Goal: Answer question/provide support: Share knowledge or assist other users

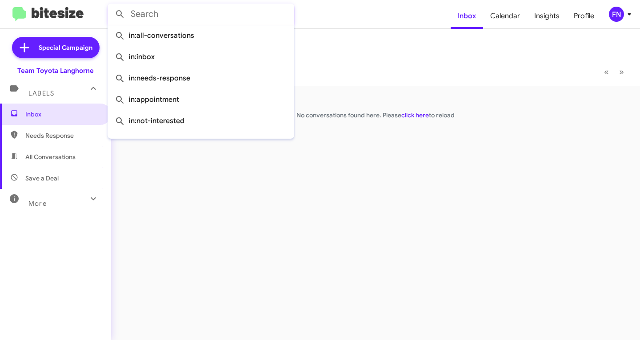
click at [172, 20] on input "text" at bounding box center [201, 14] width 187 height 21
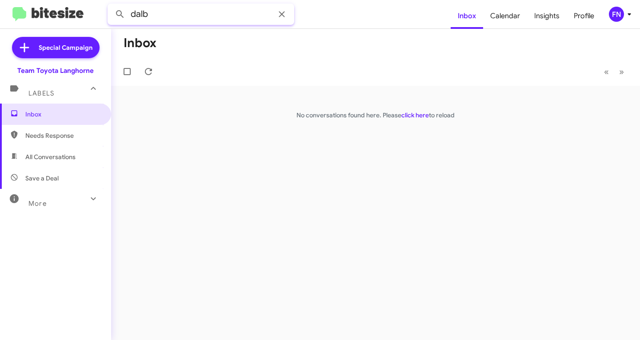
click at [111, 5] on button at bounding box center [120, 14] width 18 height 18
click at [59, 148] on span "All Conversations" at bounding box center [55, 156] width 111 height 21
type input "in:all-conversations"
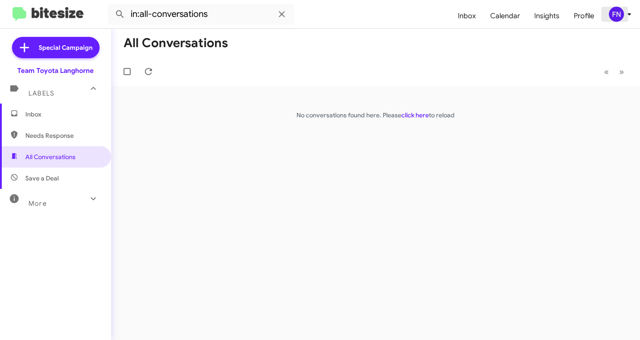
click at [621, 17] on div "FN" at bounding box center [616, 14] width 15 height 15
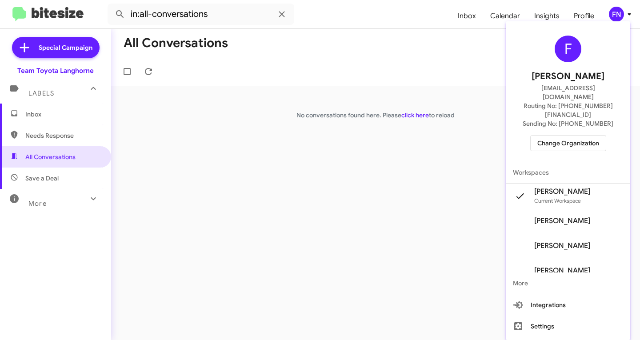
click at [566, 216] on span "[PERSON_NAME]" at bounding box center [562, 220] width 56 height 9
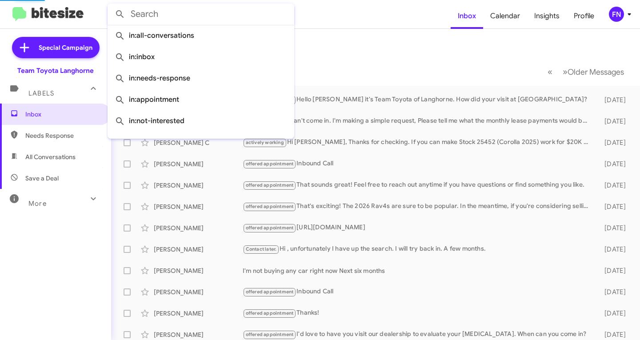
click at [181, 17] on input "text" at bounding box center [201, 14] width 187 height 21
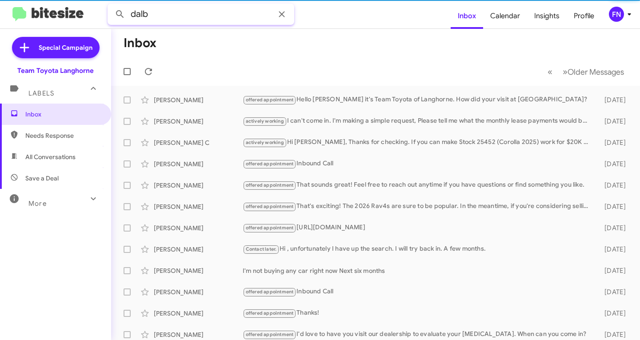
click at [111, 5] on button at bounding box center [120, 14] width 18 height 18
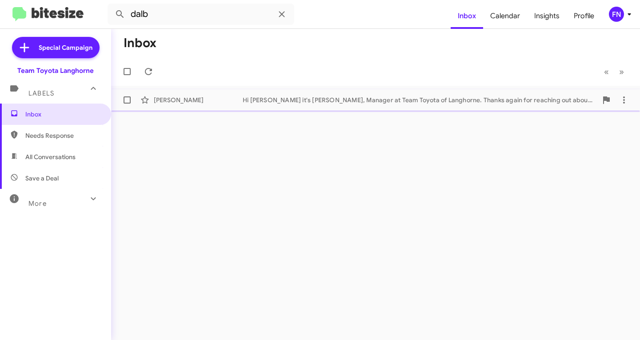
click at [196, 102] on div "[PERSON_NAME]" at bounding box center [198, 100] width 89 height 9
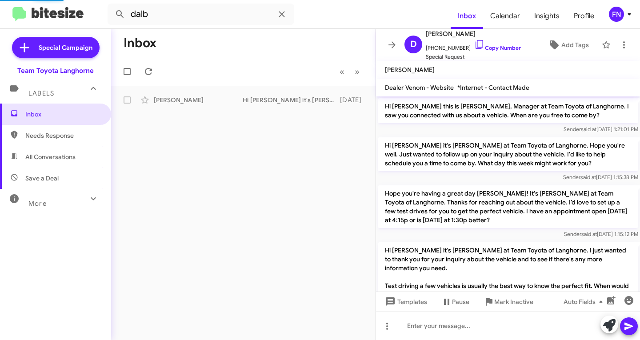
scroll to position [677, 0]
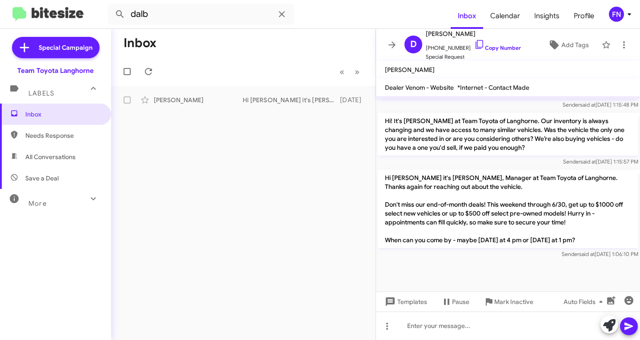
click at [43, 157] on span "All Conversations" at bounding box center [50, 156] width 50 height 9
type input "in:all-conversations"
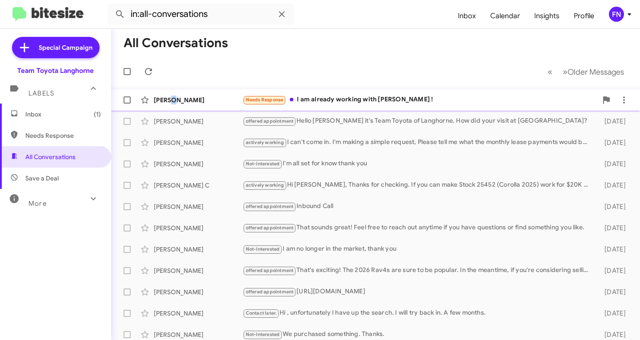
click at [174, 106] on div "[PERSON_NAME] Needs Response I am already working with [PERSON_NAME] ! 5 minute…" at bounding box center [375, 100] width 515 height 18
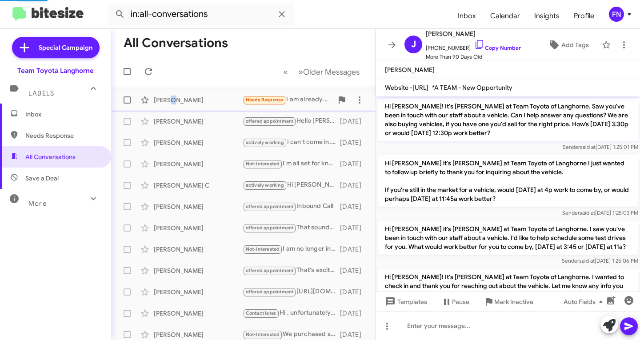
scroll to position [916, 0]
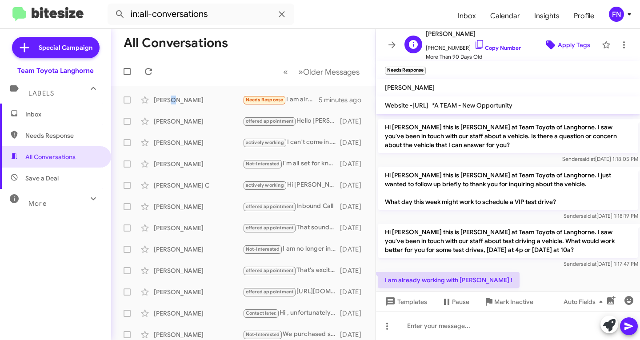
click at [562, 41] on span "Apply Tags" at bounding box center [574, 45] width 32 height 16
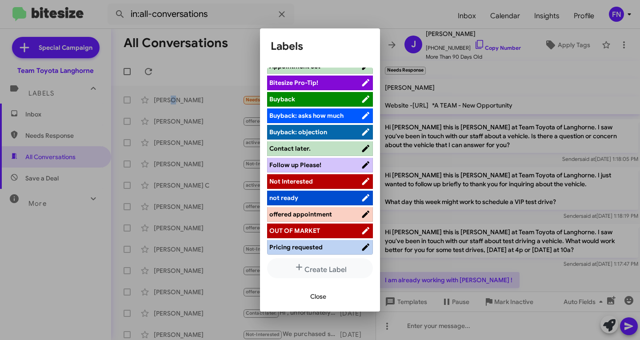
scroll to position [142, 0]
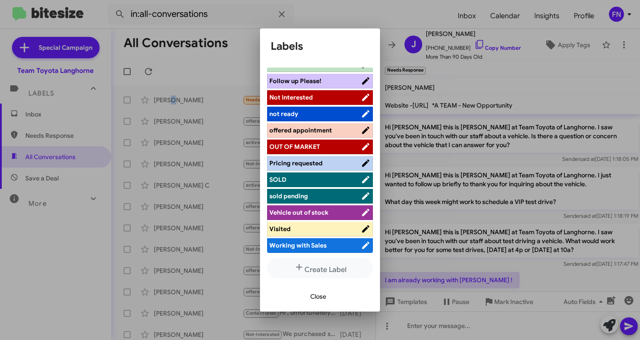
click at [292, 247] on span "Working with Sales" at bounding box center [297, 245] width 57 height 8
click at [322, 304] on span "Close" at bounding box center [318, 296] width 16 height 16
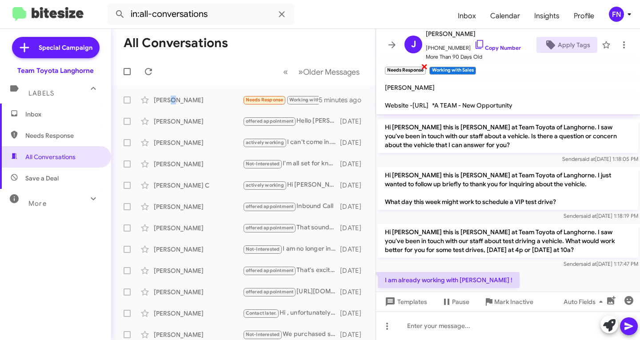
click at [426, 67] on span "×" at bounding box center [424, 66] width 7 height 11
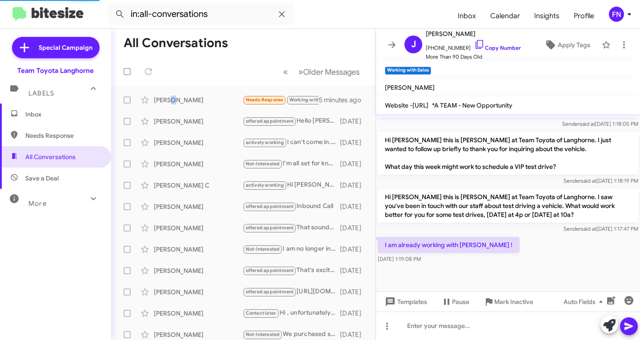
scroll to position [969, 0]
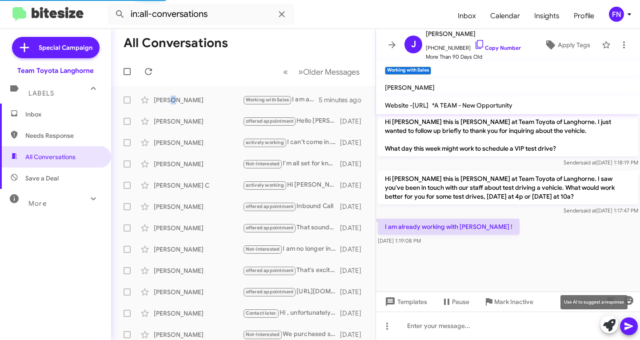
click at [606, 317] on span at bounding box center [609, 326] width 12 height 20
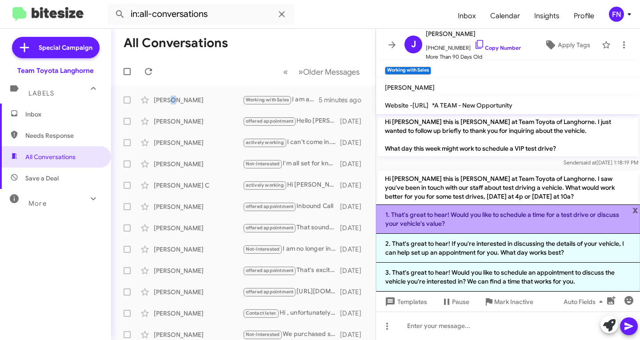
click at [508, 218] on li "1. That's great to hear! Would you like to schedule a time for a test drive or …" at bounding box center [508, 218] width 264 height 29
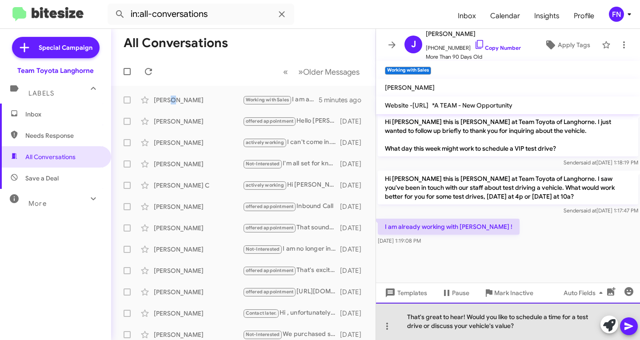
drag, startPoint x: 517, startPoint y: 327, endPoint x: 468, endPoint y: 316, distance: 51.0
click at [468, 316] on div "That's great to hear! Would you like to schedule a time for a test drive or dis…" at bounding box center [508, 321] width 264 height 37
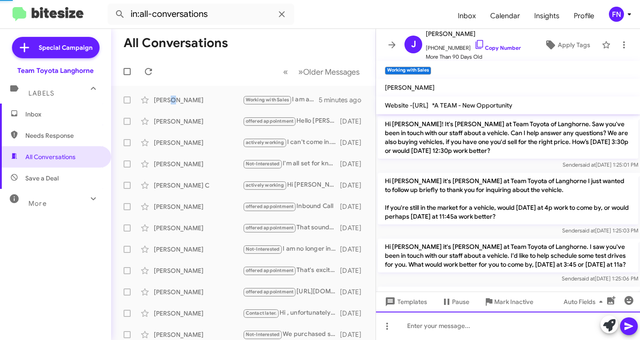
scroll to position [44, 0]
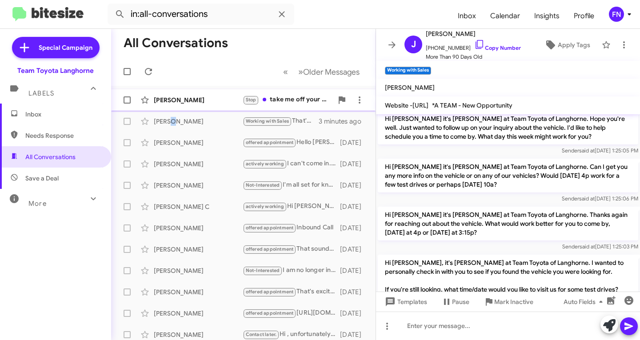
click at [179, 99] on div "[PERSON_NAME]" at bounding box center [198, 100] width 89 height 9
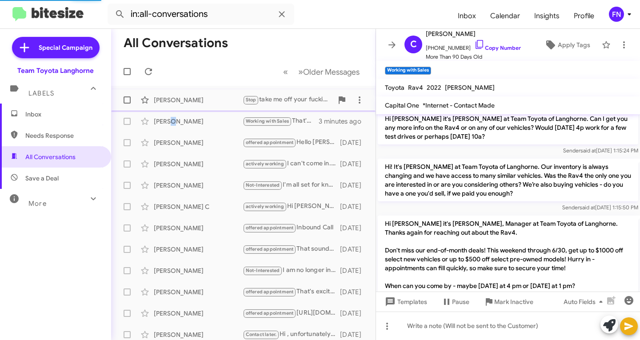
scroll to position [931, 0]
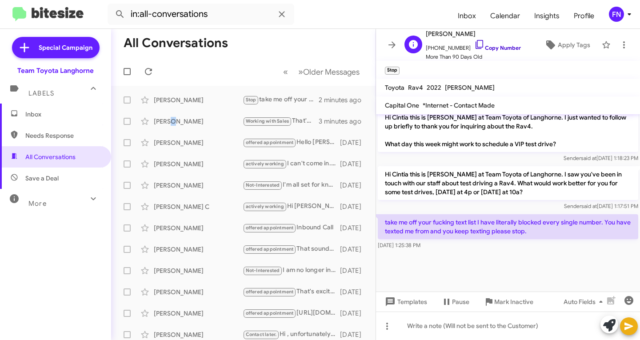
click at [490, 48] on link "Copy Number" at bounding box center [497, 47] width 47 height 7
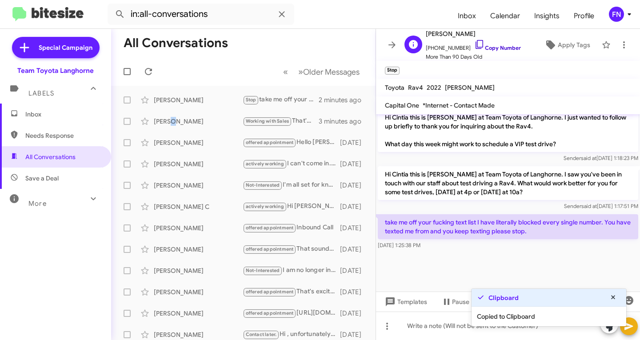
click at [490, 48] on link "Copy Number" at bounding box center [497, 47] width 47 height 7
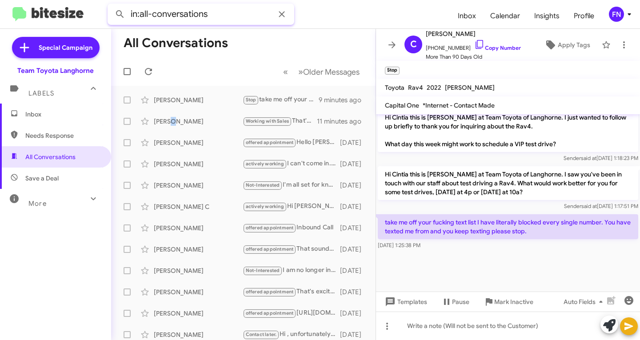
click at [192, 12] on input "in:all-conversations" at bounding box center [201, 14] width 187 height 21
click at [111, 5] on button at bounding box center [120, 14] width 18 height 18
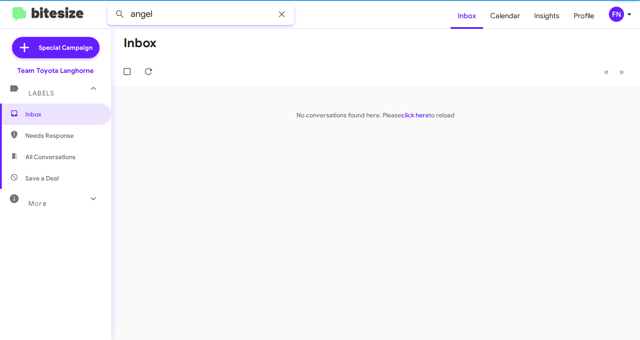
click at [111, 5] on button at bounding box center [120, 14] width 18 height 18
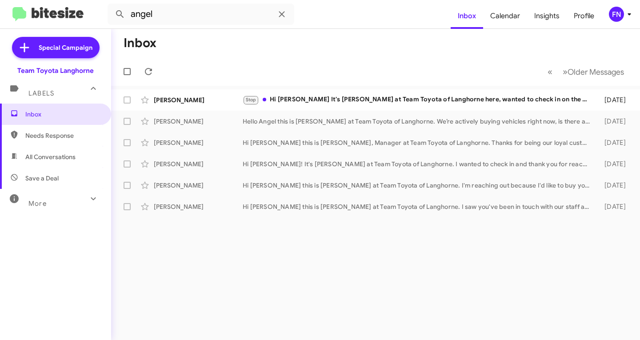
click at [56, 156] on span "All Conversations" at bounding box center [50, 156] width 50 height 9
type input "in:all-conversations"
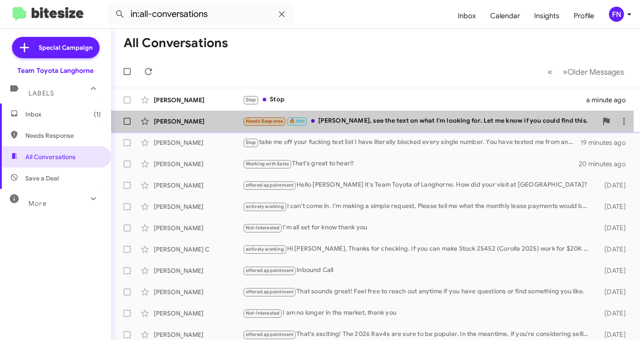
click at [220, 126] on div "[PERSON_NAME] Needs Response 🔥 Hot [PERSON_NAME], see the text on what I'm look…" at bounding box center [375, 121] width 515 height 18
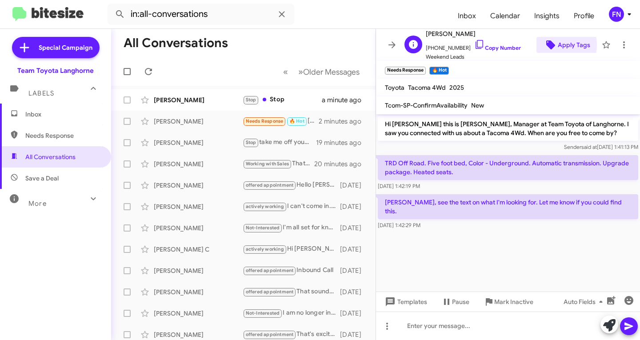
click at [549, 45] on icon at bounding box center [550, 44] width 9 height 9
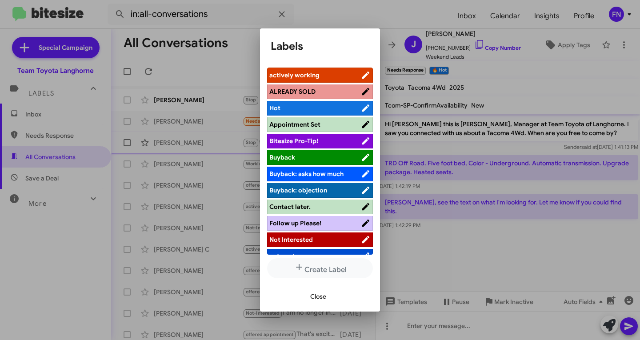
click at [195, 139] on div at bounding box center [320, 170] width 640 height 340
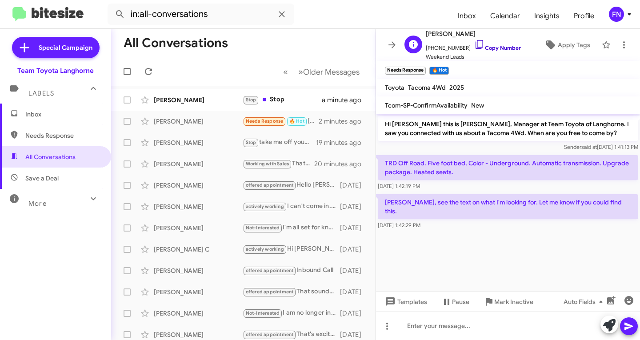
click at [486, 49] on link "Copy Number" at bounding box center [497, 47] width 47 height 7
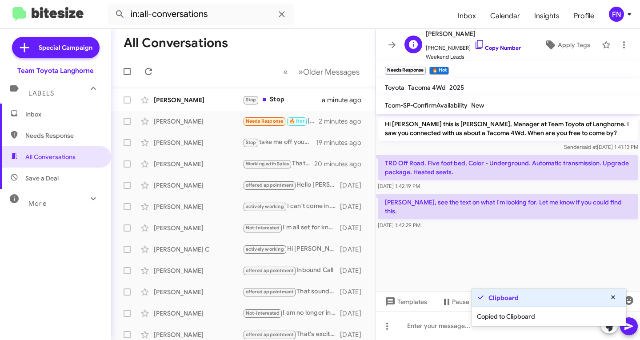
click at [486, 49] on link "Copy Number" at bounding box center [497, 47] width 47 height 7
